Goal: Obtain resource: Obtain resource

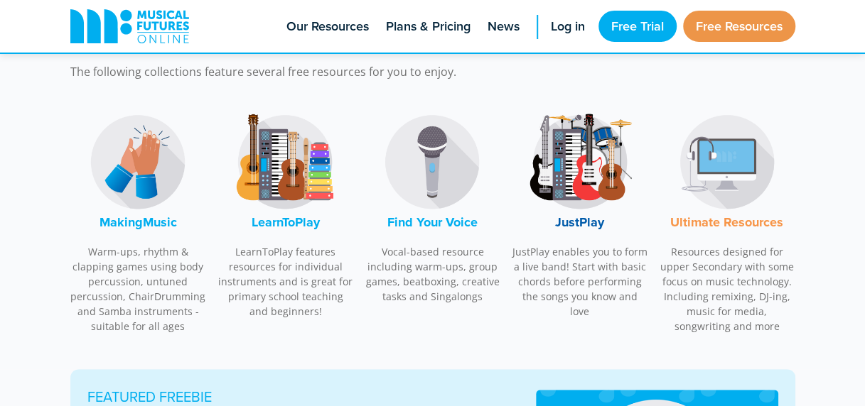
scroll to position [454, 0]
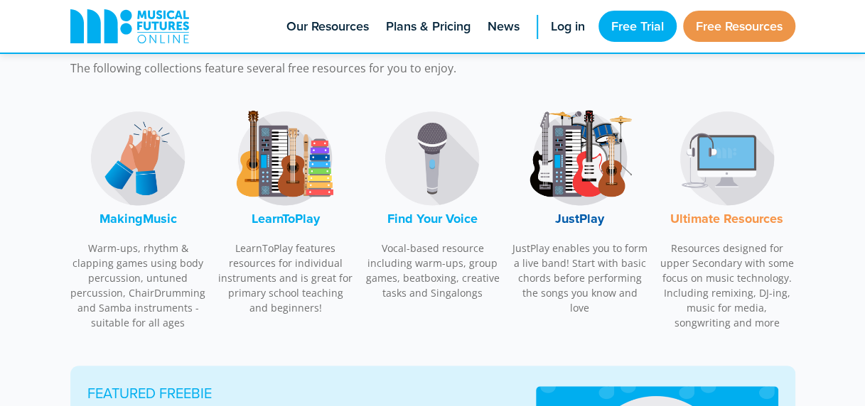
click at [124, 191] on img at bounding box center [138, 158] width 107 height 107
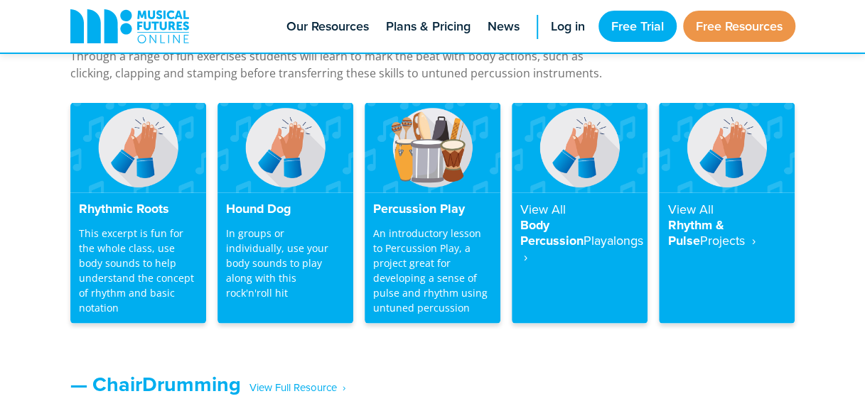
scroll to position [1287, 0]
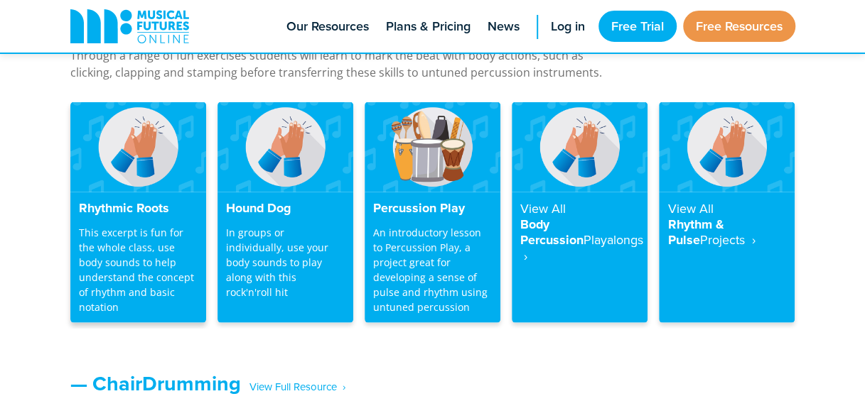
click at [119, 188] on img at bounding box center [138, 147] width 136 height 90
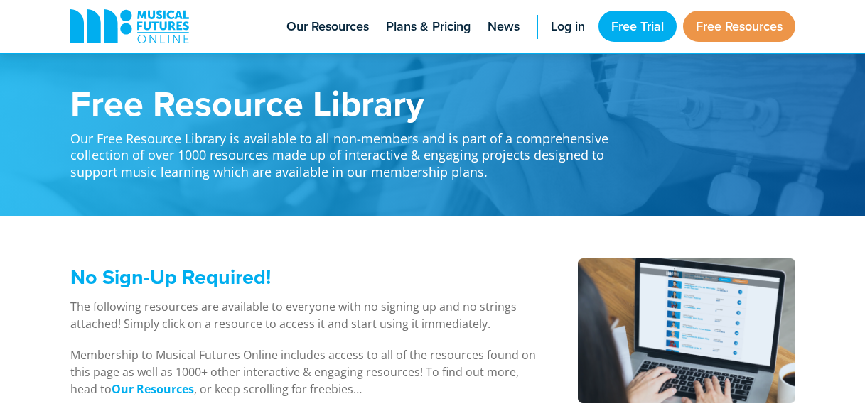
scroll to position [1287, 0]
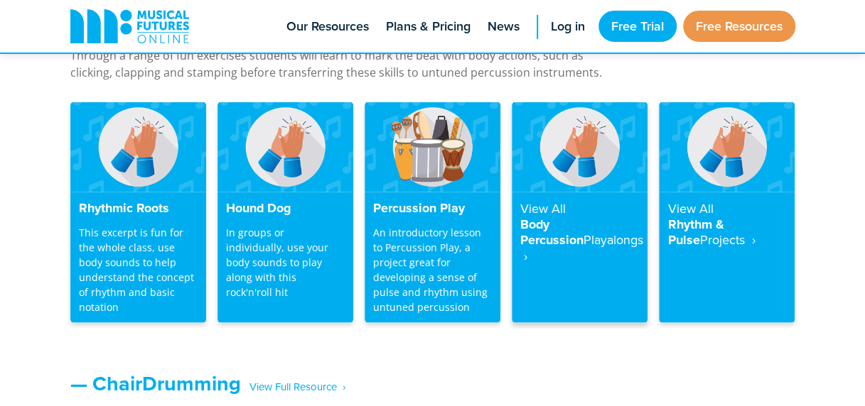
click at [584, 221] on h4 "View All Body Percussion Playalongs ‎ ›" at bounding box center [579, 231] width 119 height 63
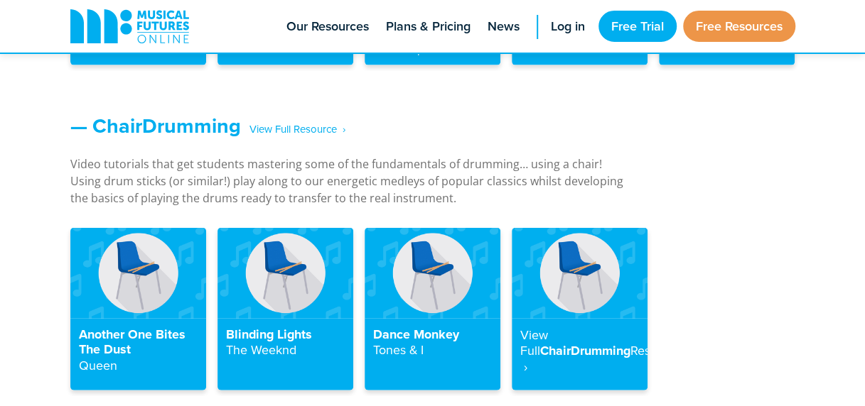
scroll to position [1546, 0]
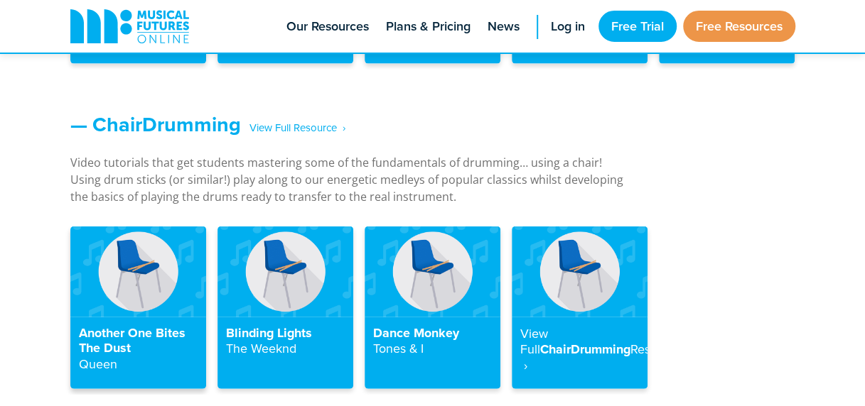
click at [136, 271] on img at bounding box center [138, 272] width 136 height 90
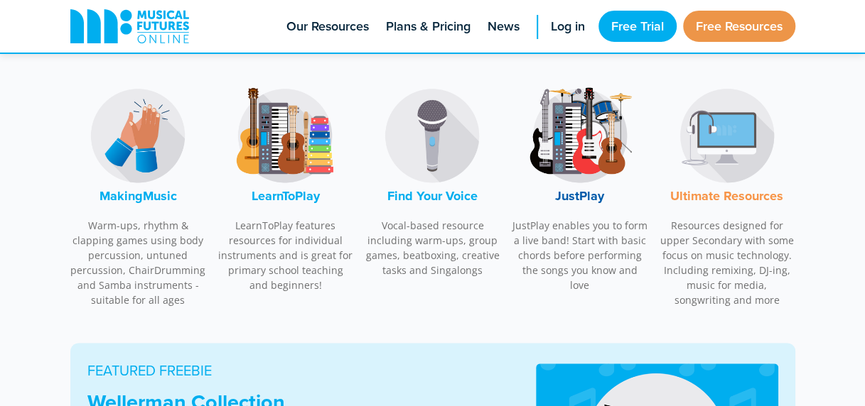
scroll to position [475, 0]
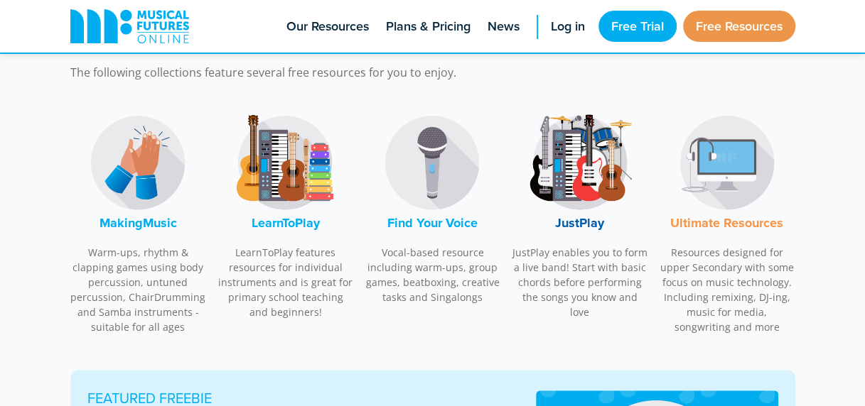
click at [276, 171] on img at bounding box center [285, 162] width 107 height 107
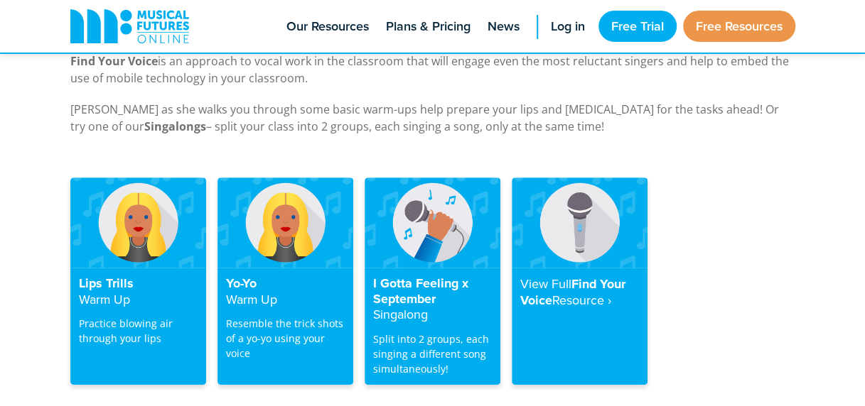
scroll to position [2811, 0]
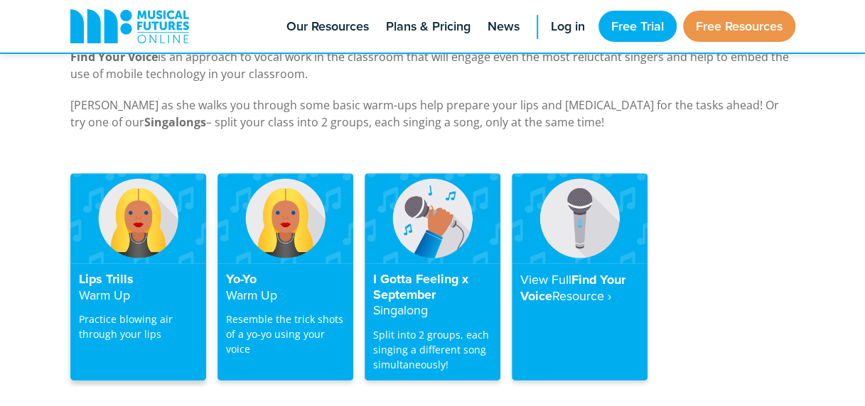
click at [112, 286] on strong "Warm Up" at bounding box center [104, 295] width 51 height 18
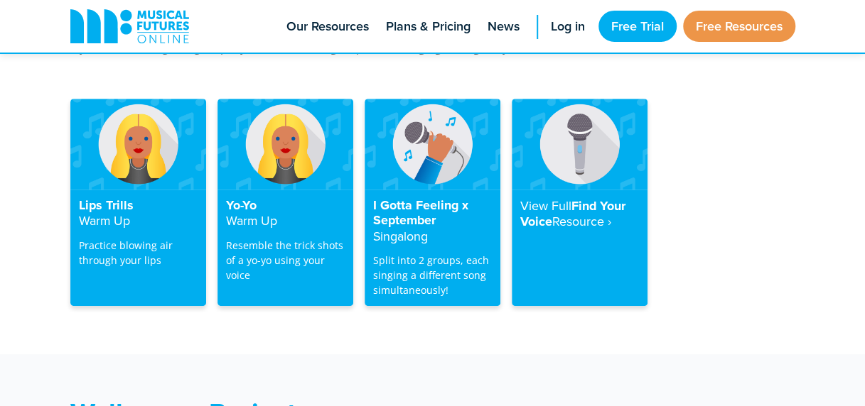
scroll to position [2815, 0]
